Goal: Task Accomplishment & Management: Manage account settings

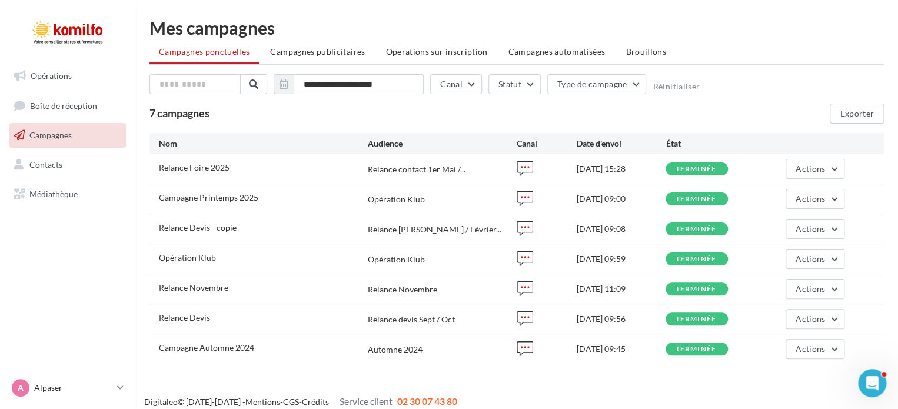
drag, startPoint x: 289, startPoint y: 54, endPoint x: 289, endPoint y: 71, distance: 17.1
click at [289, 54] on span "Campagnes publicitaires" at bounding box center [317, 51] width 95 height 10
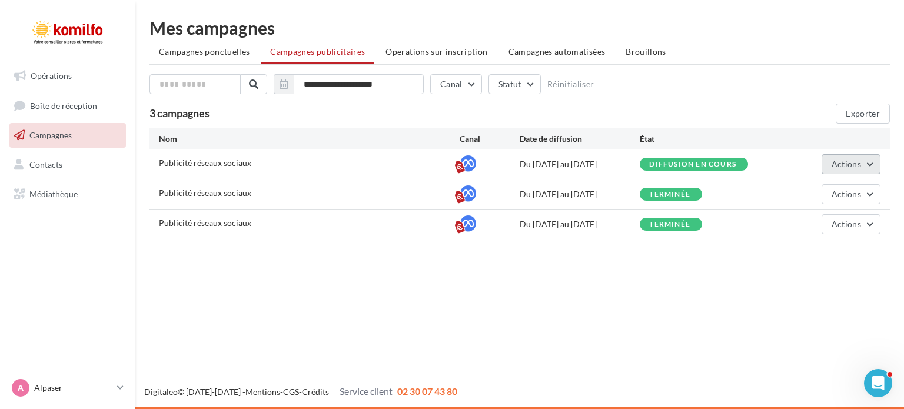
click at [841, 164] on span "Actions" at bounding box center [845, 164] width 29 height 10
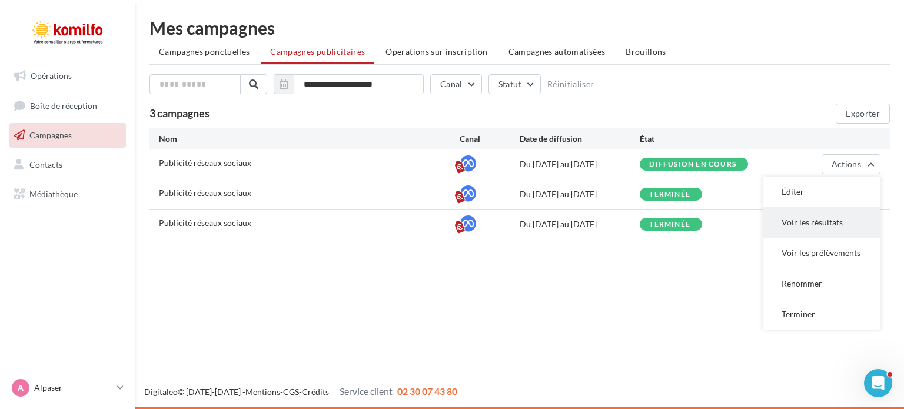
click at [810, 225] on button "Voir les résultats" at bounding box center [822, 222] width 118 height 31
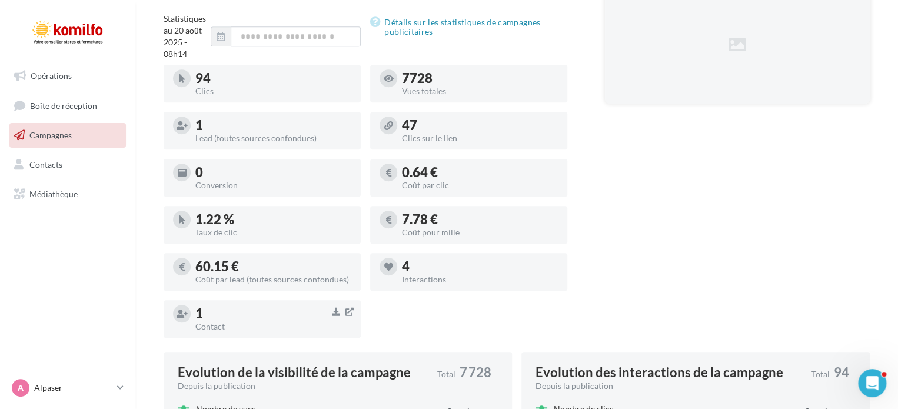
scroll to position [294, 0]
click at [348, 312] on icon "button" at bounding box center [349, 311] width 8 height 9
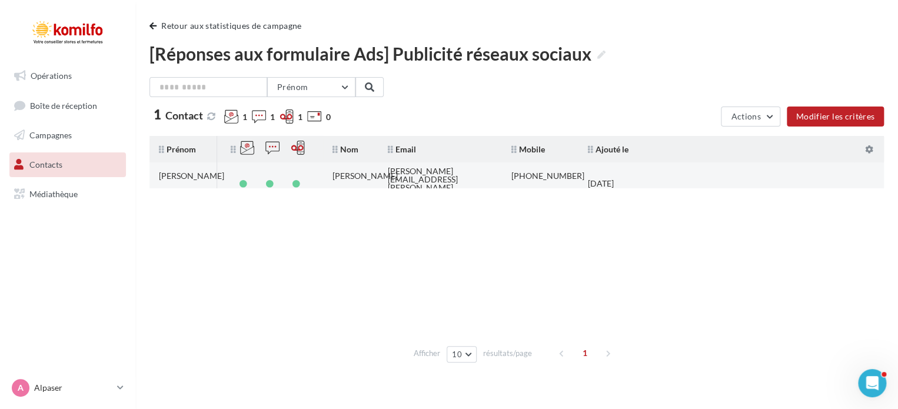
click at [778, 169] on tr "[PERSON_NAME] [PERSON_NAME][EMAIL_ADDRESS][PERSON_NAME][DOMAIN_NAME] [PHONE_NUM…" at bounding box center [521, 175] width 744 height 26
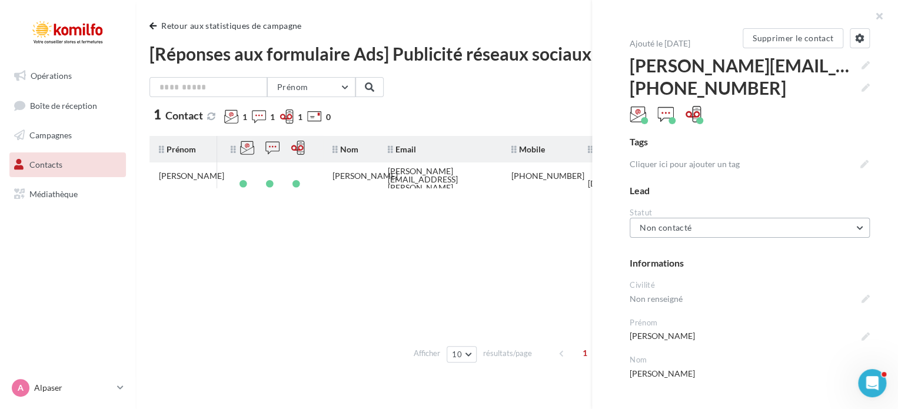
click at [810, 231] on button "Non contacté" at bounding box center [750, 228] width 240 height 20
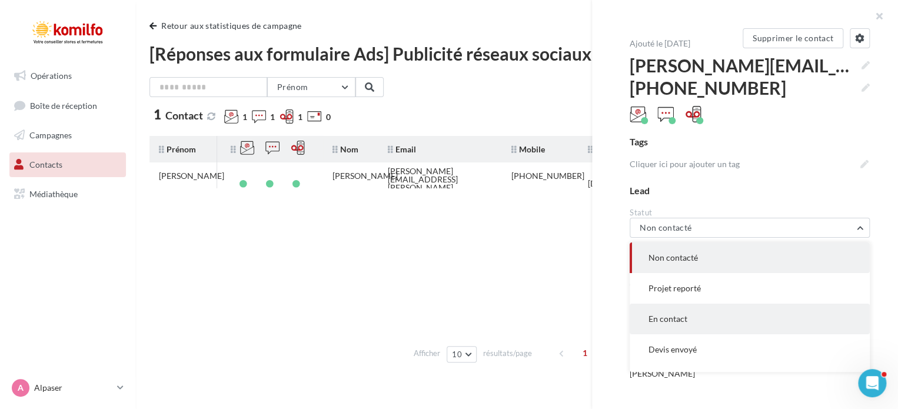
click at [692, 316] on button "En contact" at bounding box center [750, 319] width 240 height 31
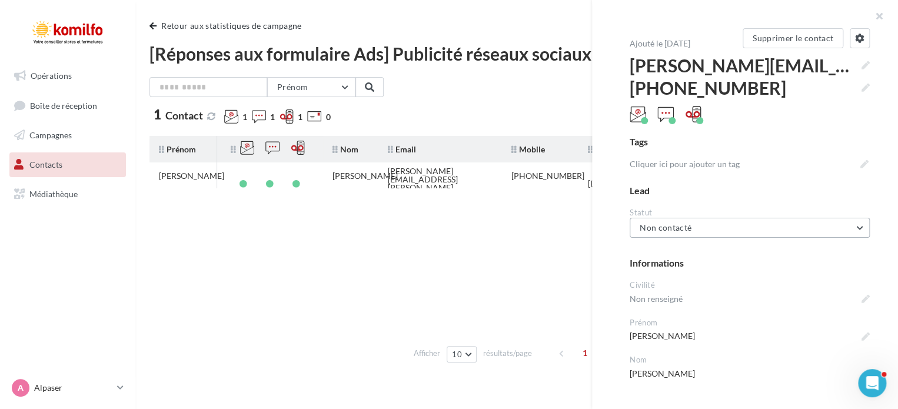
click at [753, 222] on button "Non contacté" at bounding box center [750, 228] width 240 height 20
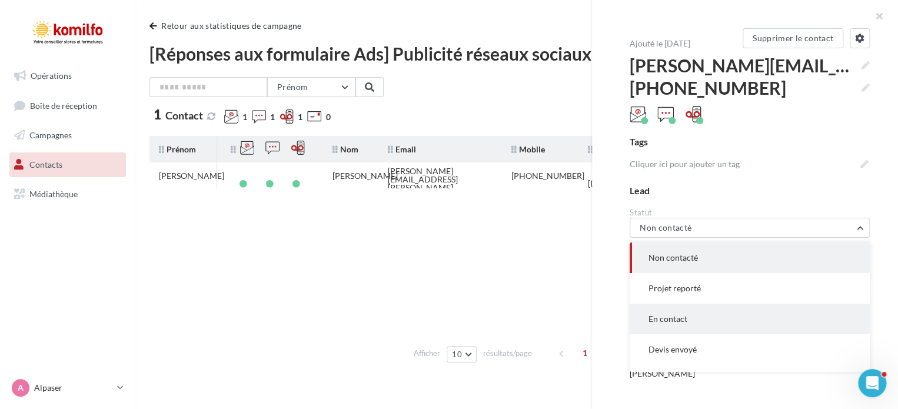
click at [693, 313] on button "En contact" at bounding box center [750, 319] width 240 height 31
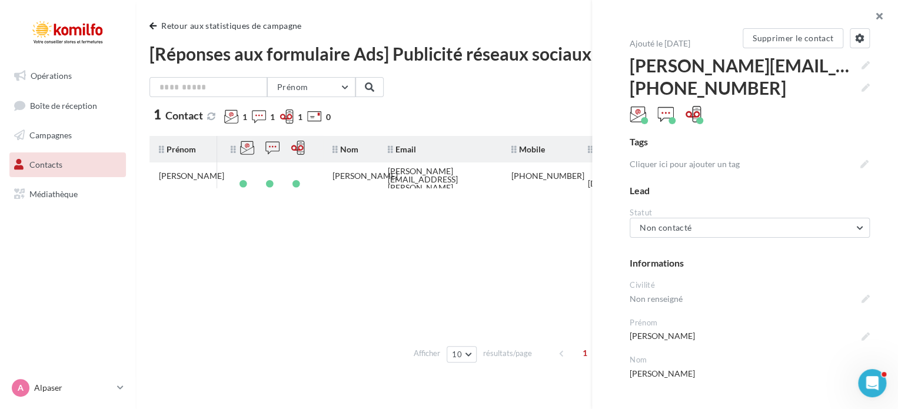
click at [883, 18] on button "button" at bounding box center [874, 17] width 47 height 35
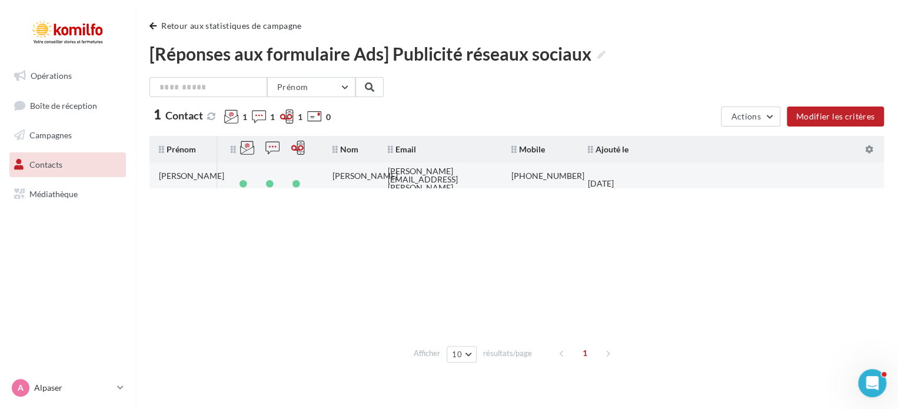
drag, startPoint x: 604, startPoint y: 179, endPoint x: 554, endPoint y: 182, distance: 50.1
click at [553, 184] on td "[PHONE_NUMBER]" at bounding box center [540, 183] width 76 height 35
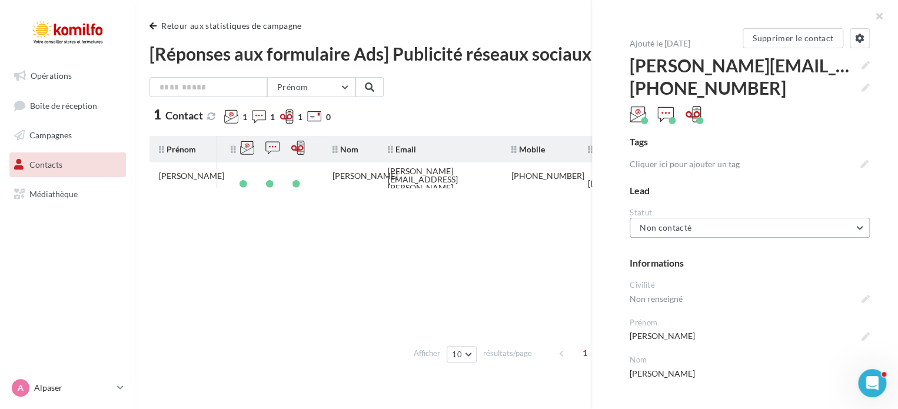
click at [720, 232] on button "Non contacté" at bounding box center [750, 228] width 240 height 20
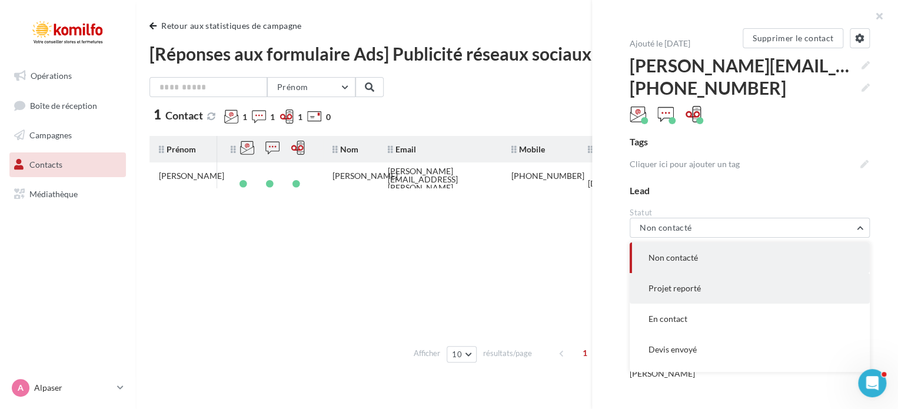
click at [701, 286] on button "Projet reporté" at bounding box center [750, 288] width 240 height 31
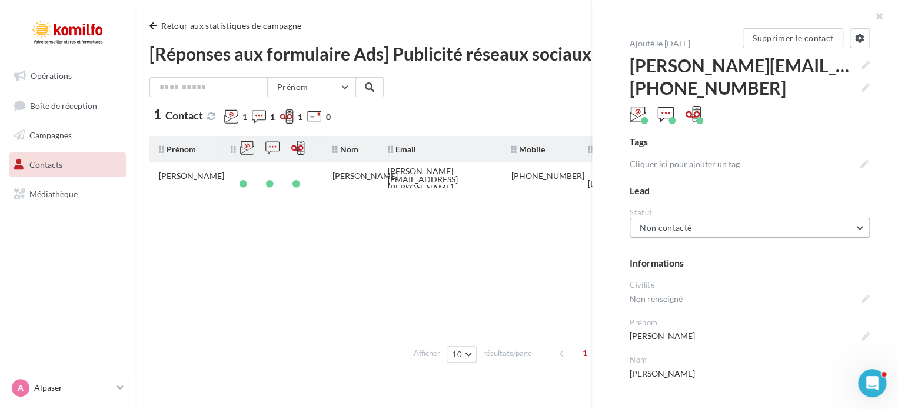
click at [705, 224] on button "Non contacté" at bounding box center [750, 228] width 240 height 20
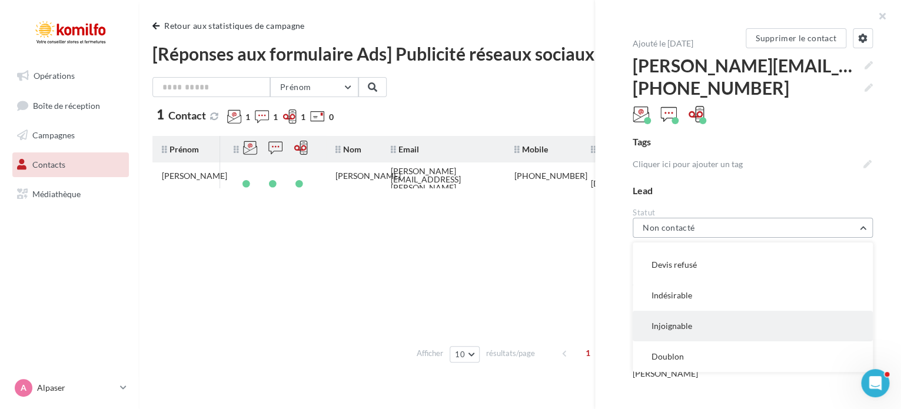
scroll to position [28, 0]
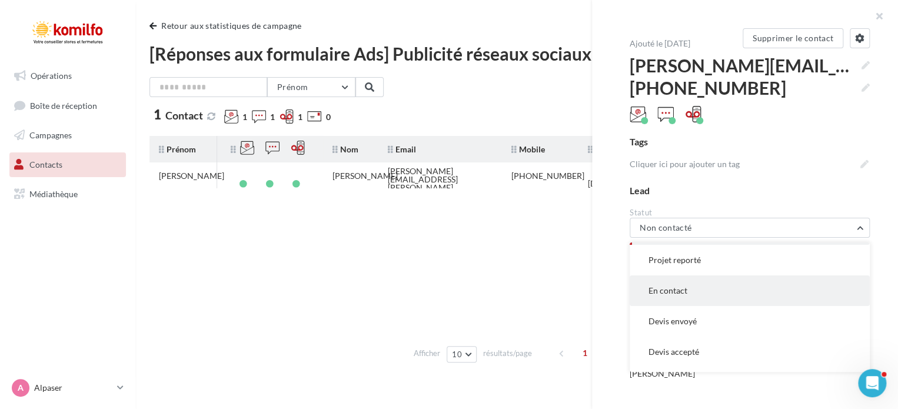
click at [679, 294] on span "En contact" at bounding box center [667, 290] width 39 height 10
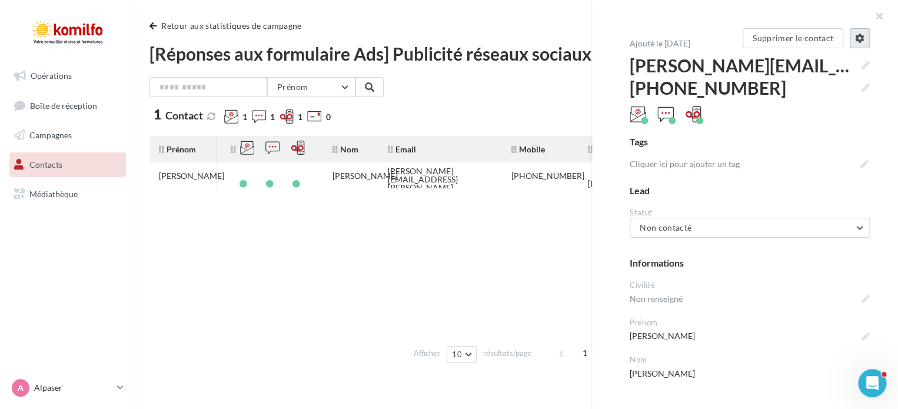
click at [855, 41] on icon at bounding box center [859, 38] width 9 height 9
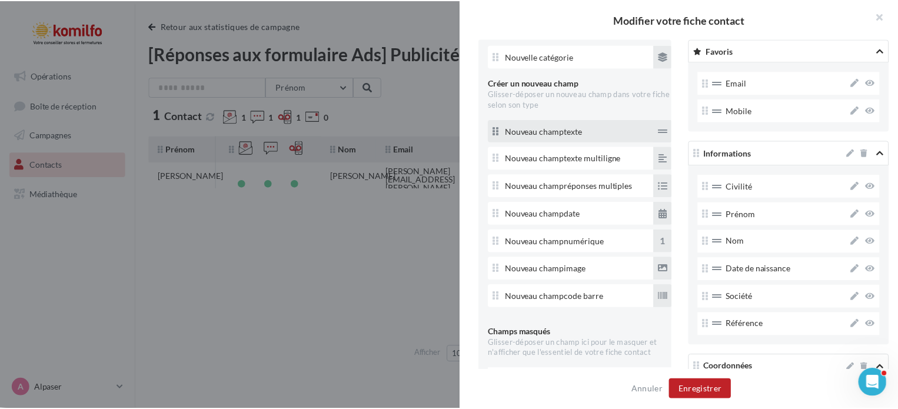
scroll to position [53, 0]
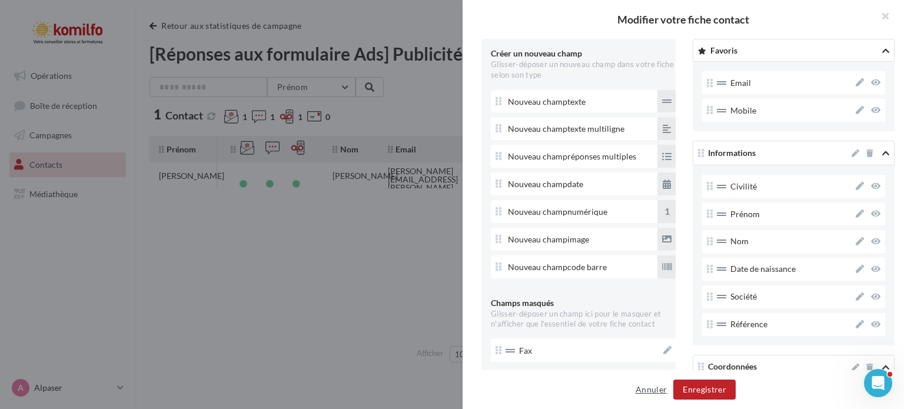
click at [648, 391] on button "Annuler" at bounding box center [651, 389] width 41 height 14
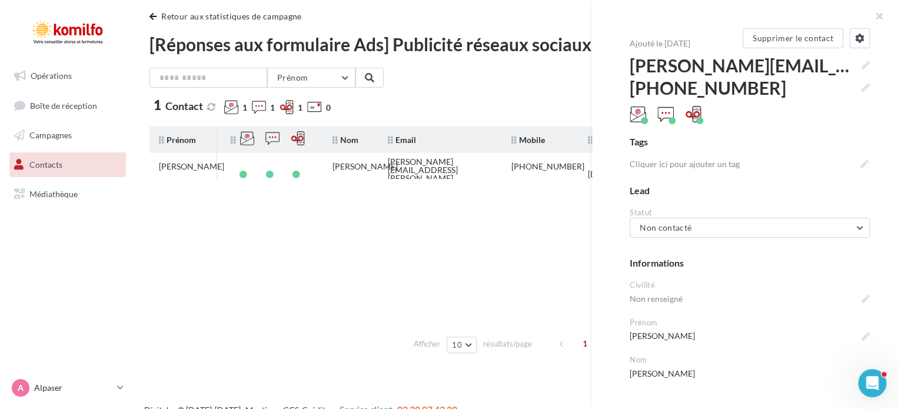
scroll to position [0, 0]
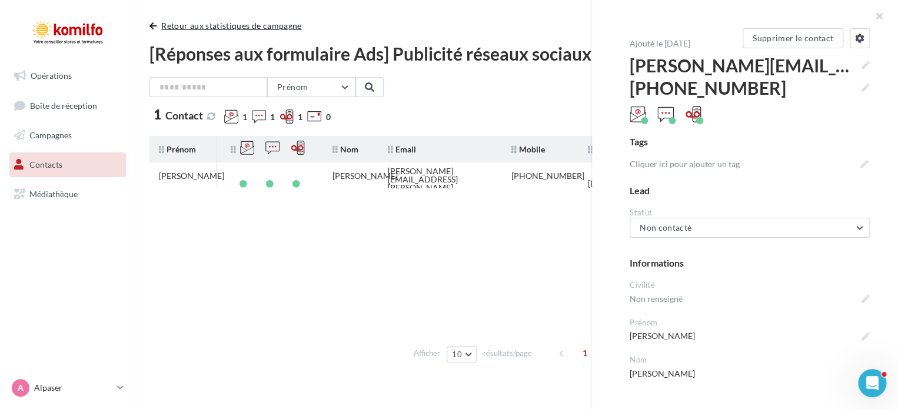
click at [152, 28] on span "button" at bounding box center [152, 26] width 7 height 8
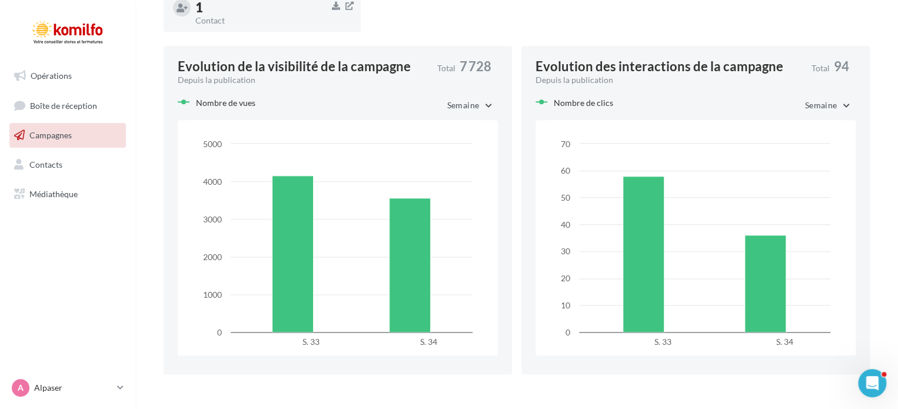
scroll to position [588, 0]
